Goal: Information Seeking & Learning: Learn about a topic

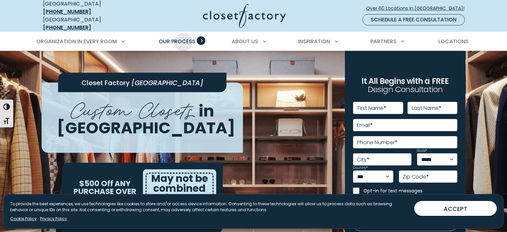
click at [183, 38] on span "Our Process" at bounding box center [177, 42] width 37 height 8
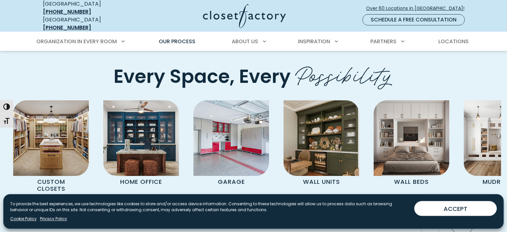
scroll to position [1356, 0]
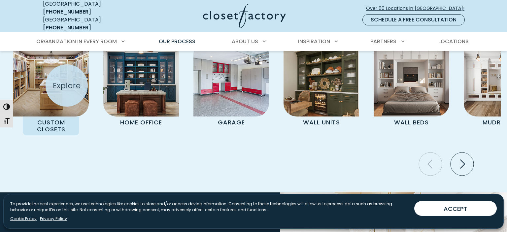
click at [67, 85] on img "Pages Gallery" at bounding box center [51, 79] width 76 height 76
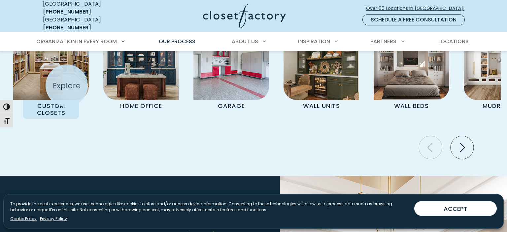
scroll to position [1407, 0]
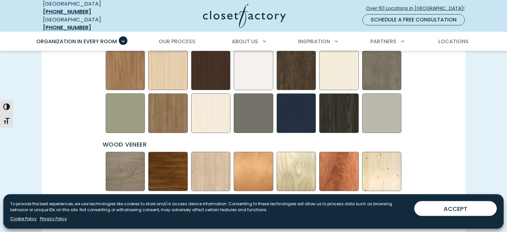
scroll to position [1029, 0]
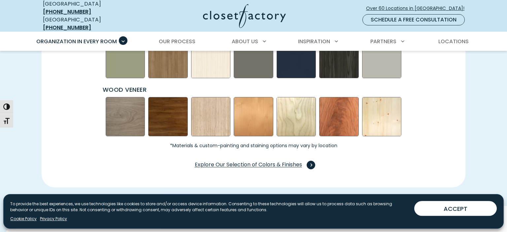
click at [308, 161] on span "Swatch Grid" at bounding box center [311, 165] width 9 height 9
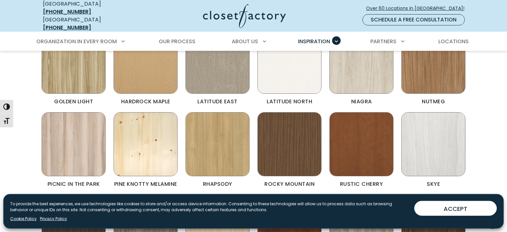
scroll to position [322, 0]
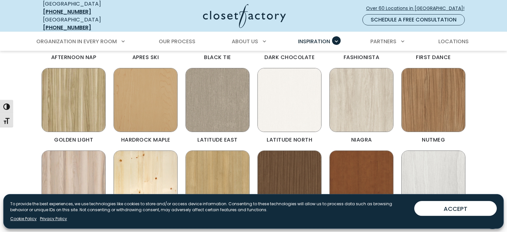
click at [374, 78] on img "Color & Finishes" at bounding box center [361, 100] width 64 height 64
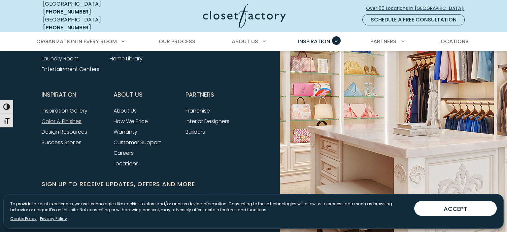
scroll to position [2104, 0]
click at [72, 107] on link "Inspiration Gallery" at bounding box center [65, 111] width 46 height 8
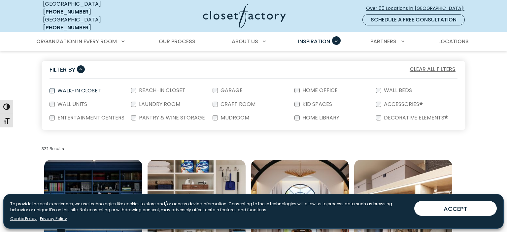
scroll to position [121, 0]
click at [61, 88] on label "Walk-In Closet" at bounding box center [79, 90] width 48 height 5
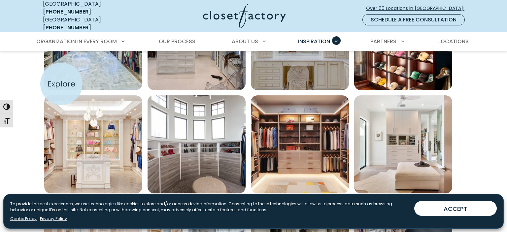
scroll to position [393, 0]
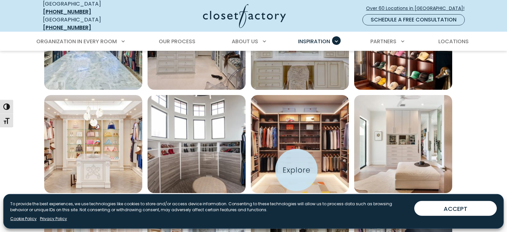
click at [296, 170] on img "Open inspiration gallery to preview enlarged image" at bounding box center [300, 144] width 98 height 98
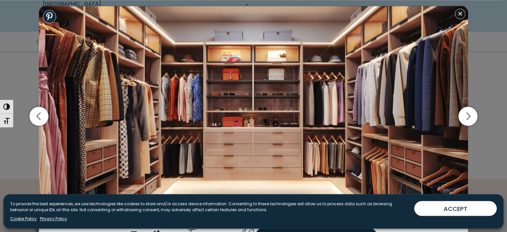
scroll to position [612, 0]
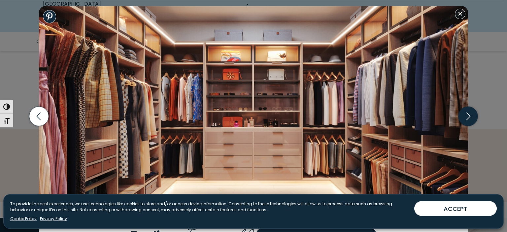
click at [464, 116] on icon "button" at bounding box center [467, 115] width 19 height 19
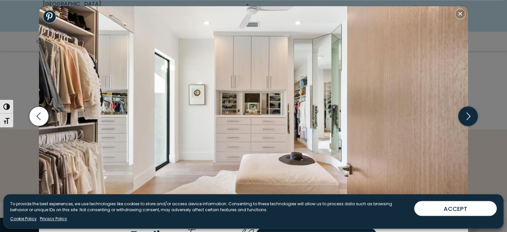
click at [464, 116] on icon "button" at bounding box center [467, 115] width 19 height 19
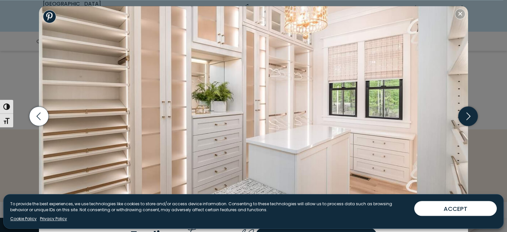
click at [464, 115] on icon "button" at bounding box center [467, 115] width 19 height 19
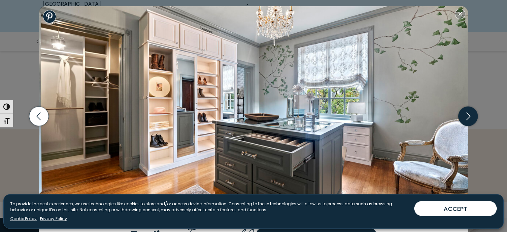
click at [463, 114] on icon "button" at bounding box center [467, 115] width 19 height 19
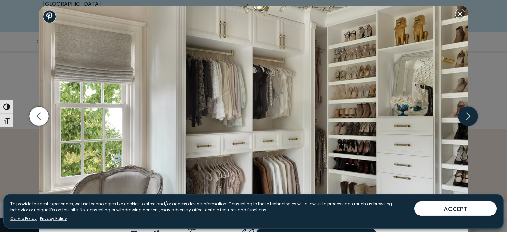
click at [463, 114] on icon "button" at bounding box center [467, 115] width 19 height 19
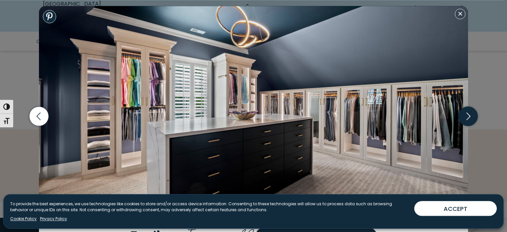
click at [463, 114] on icon "button" at bounding box center [467, 115] width 19 height 19
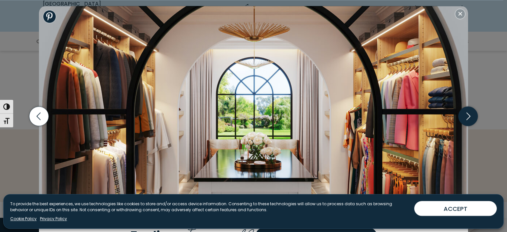
click at [463, 114] on icon "button" at bounding box center [467, 115] width 19 height 19
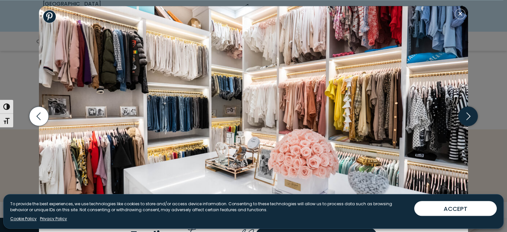
click at [463, 114] on icon "button" at bounding box center [467, 115] width 19 height 19
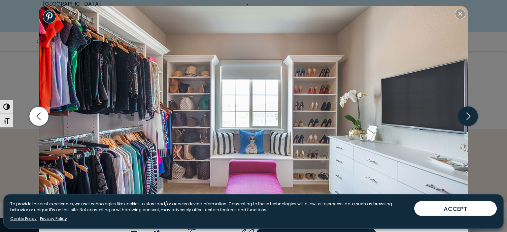
click at [463, 114] on icon "button" at bounding box center [467, 115] width 19 height 19
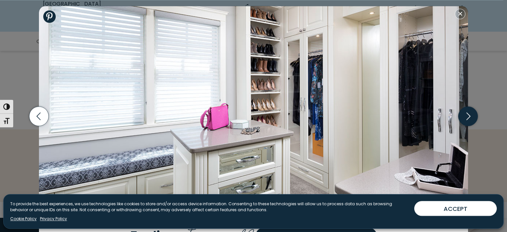
click at [463, 114] on icon "button" at bounding box center [467, 115] width 19 height 19
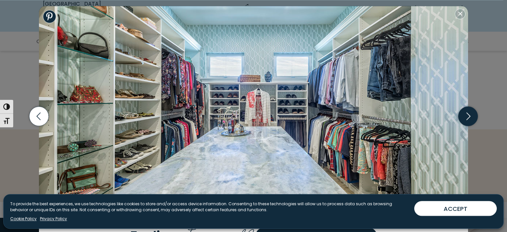
click at [463, 114] on icon "button" at bounding box center [467, 115] width 19 height 19
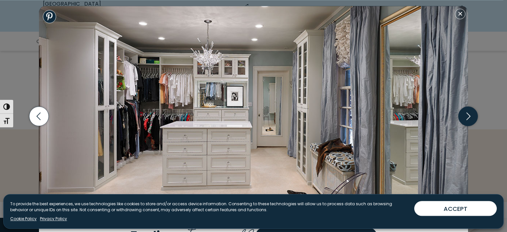
click at [463, 114] on icon "button" at bounding box center [467, 115] width 19 height 19
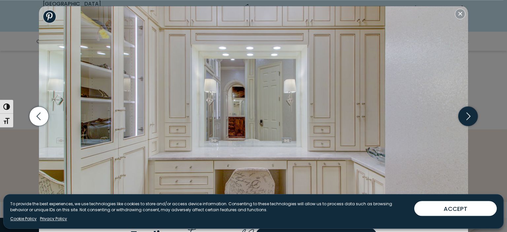
click at [463, 114] on icon "button" at bounding box center [467, 115] width 19 height 19
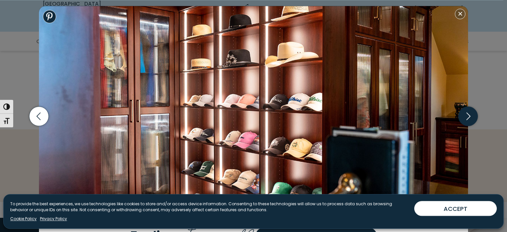
click at [463, 114] on icon "button" at bounding box center [467, 115] width 19 height 19
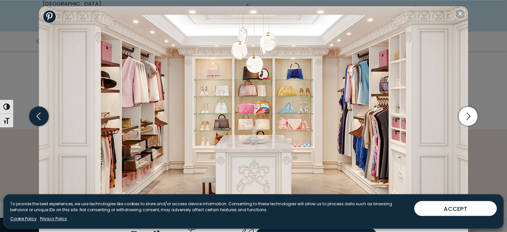
click at [45, 120] on icon "button" at bounding box center [38, 115] width 19 height 19
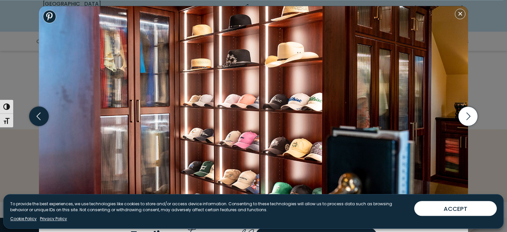
click at [45, 120] on icon "button" at bounding box center [38, 115] width 19 height 19
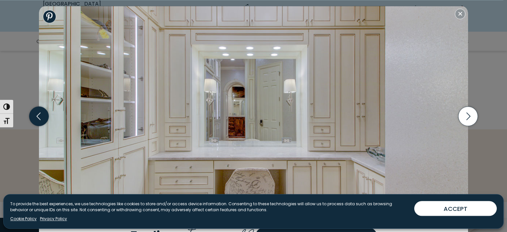
click at [45, 120] on icon "button" at bounding box center [38, 115] width 19 height 19
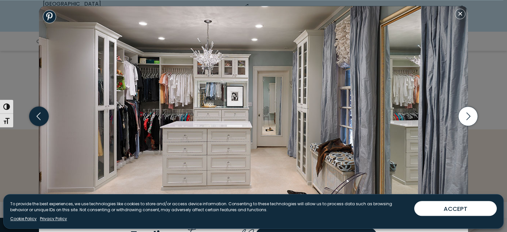
click at [45, 120] on icon "button" at bounding box center [38, 115] width 19 height 19
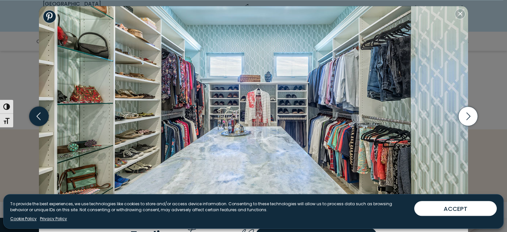
click at [45, 120] on icon "button" at bounding box center [38, 115] width 19 height 19
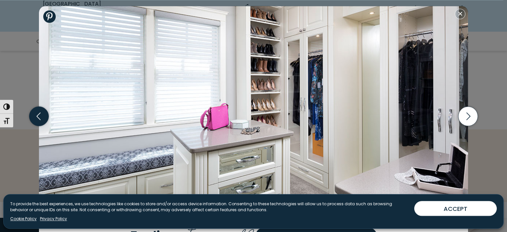
click at [45, 120] on icon "button" at bounding box center [38, 115] width 19 height 19
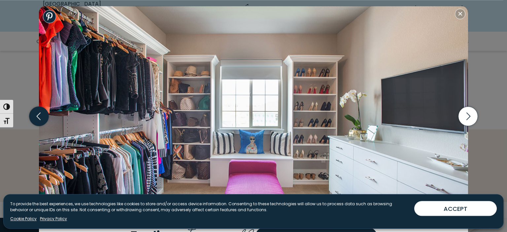
click at [45, 120] on icon "button" at bounding box center [38, 115] width 19 height 19
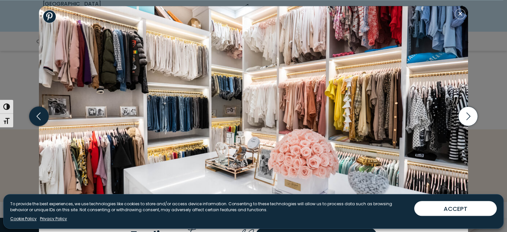
click at [45, 120] on icon "button" at bounding box center [38, 115] width 19 height 19
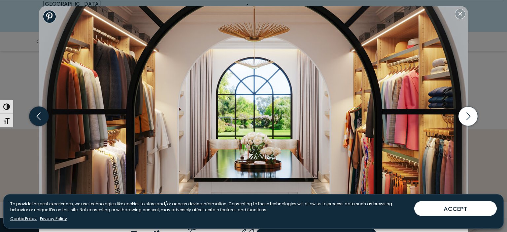
click at [45, 120] on icon "button" at bounding box center [38, 115] width 19 height 19
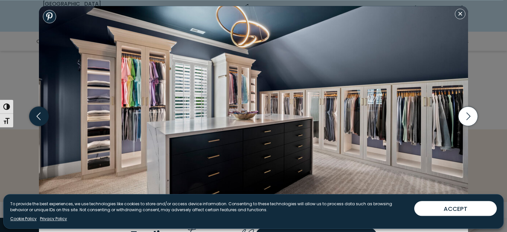
click at [45, 120] on icon "button" at bounding box center [38, 115] width 19 height 19
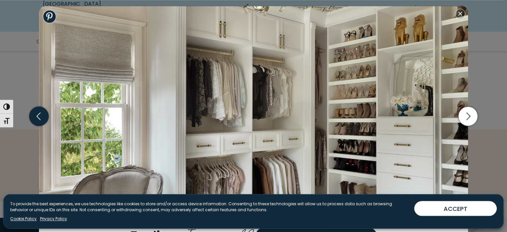
click at [45, 120] on icon "button" at bounding box center [38, 115] width 19 height 19
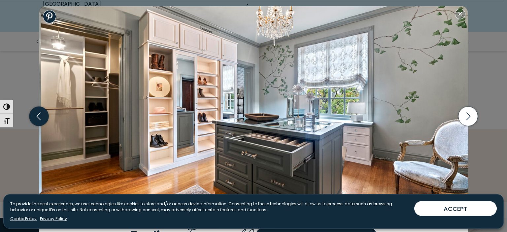
click at [45, 120] on icon "button" at bounding box center [38, 115] width 19 height 19
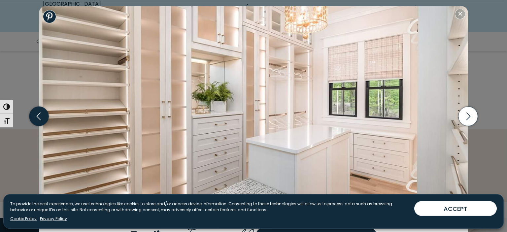
click at [45, 120] on icon "button" at bounding box center [38, 115] width 19 height 19
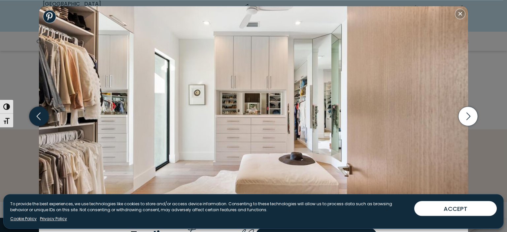
click at [45, 120] on icon "button" at bounding box center [38, 115] width 19 height 19
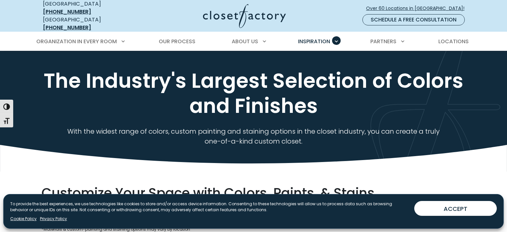
scroll to position [2104, 0]
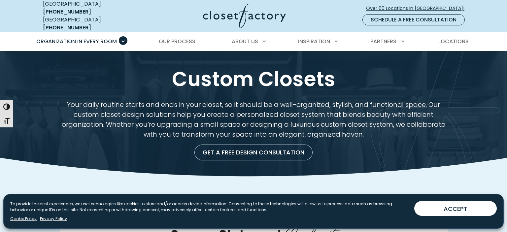
scroll to position [1029, 0]
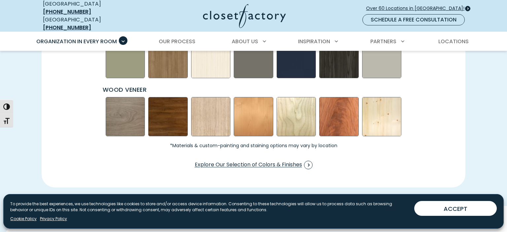
click at [398, 6] on span "Over 60 Locations in [GEOGRAPHIC_DATA]!" at bounding box center [418, 8] width 104 height 7
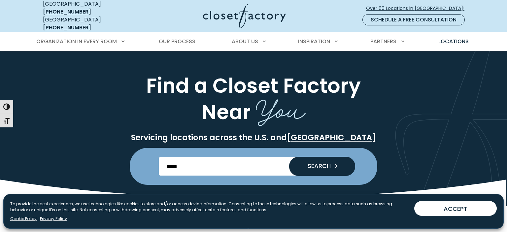
type input "*****"
click at [289, 157] on button "SEARCH" at bounding box center [322, 166] width 66 height 19
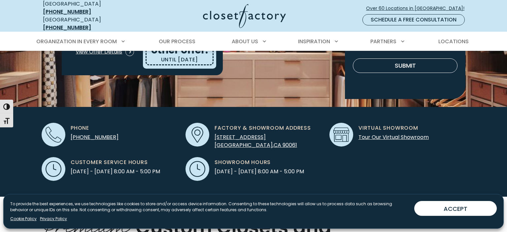
scroll to position [158, 0]
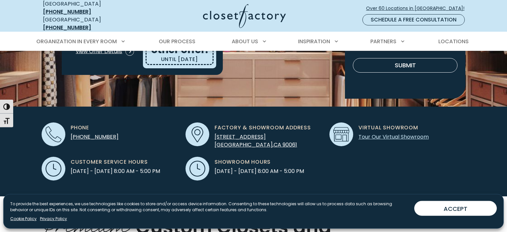
click at [383, 133] on link "Tour Our Virtual Showroom" at bounding box center [393, 137] width 70 height 8
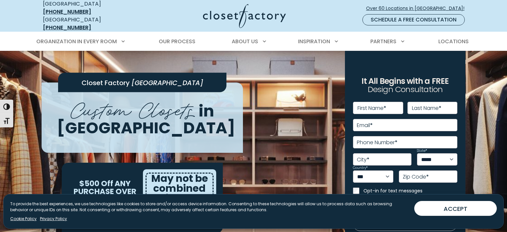
scroll to position [158, 0]
